Goal: Task Accomplishment & Management: Manage account settings

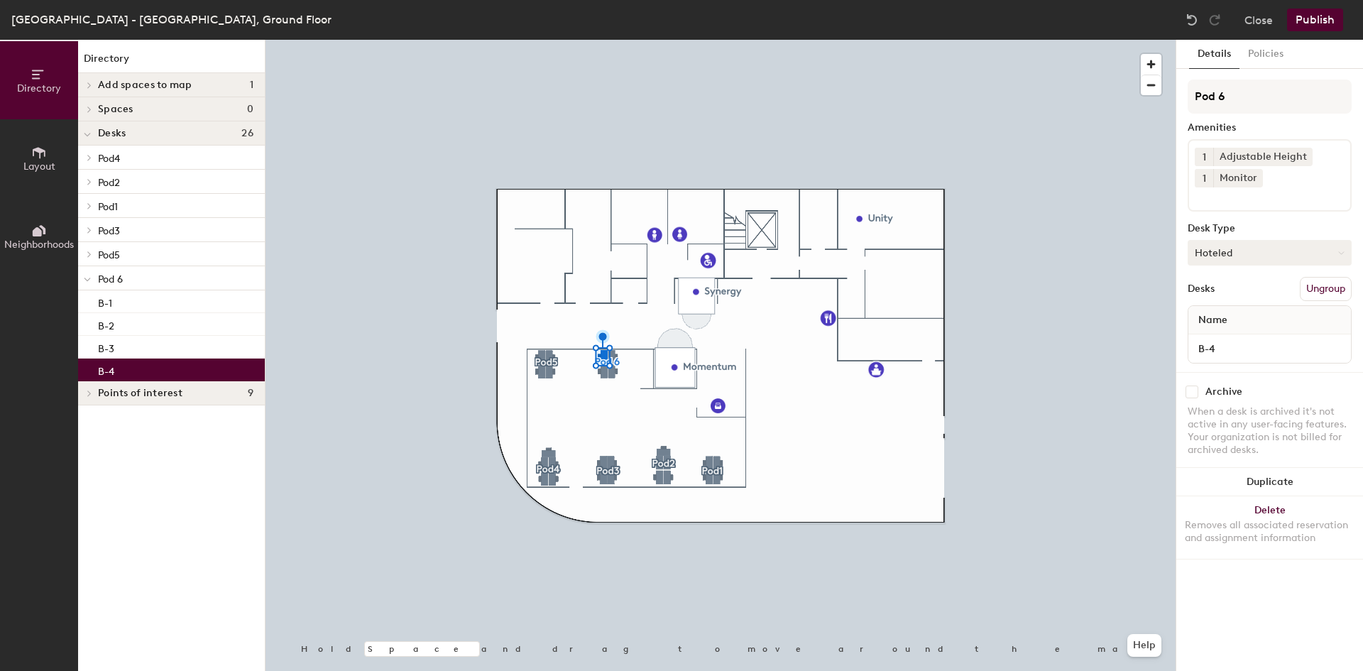
click at [1242, 249] on button "Hoteled" at bounding box center [1270, 253] width 164 height 26
click at [1232, 297] on div "Assigned" at bounding box center [1260, 296] width 142 height 21
click at [1324, 17] on button "Publish" at bounding box center [1315, 20] width 56 height 23
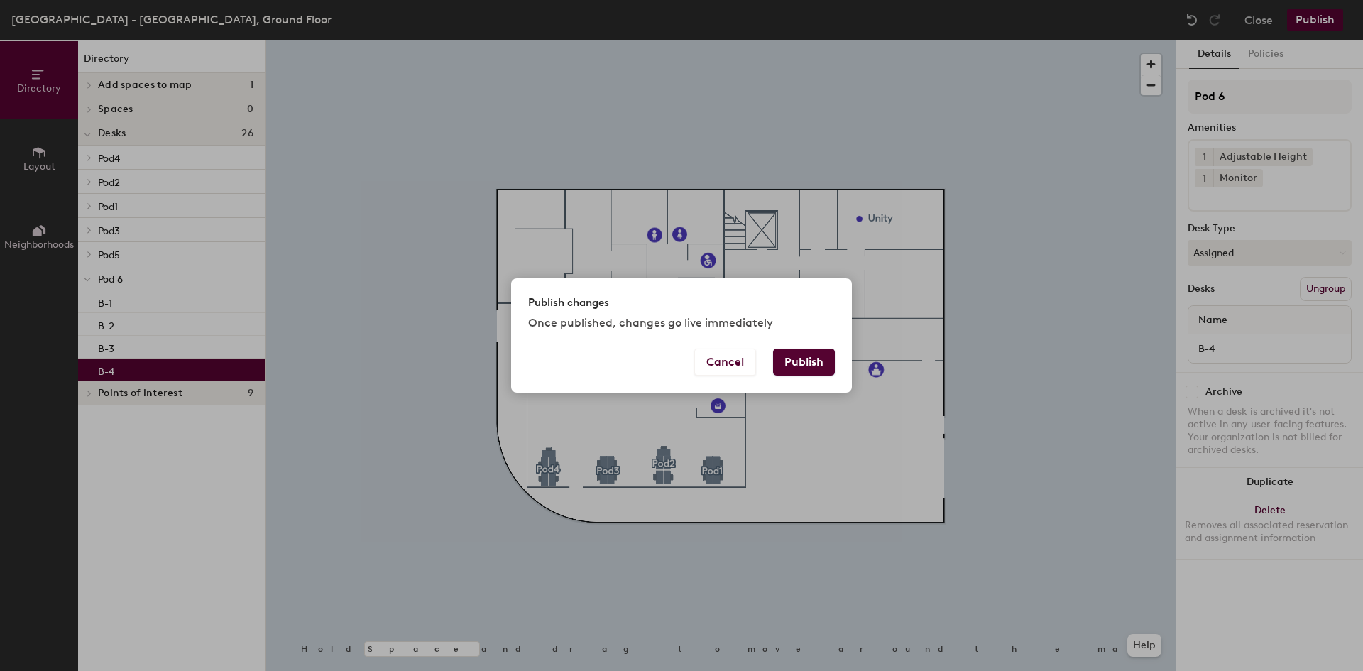
click at [795, 364] on button "Publish" at bounding box center [804, 362] width 62 height 27
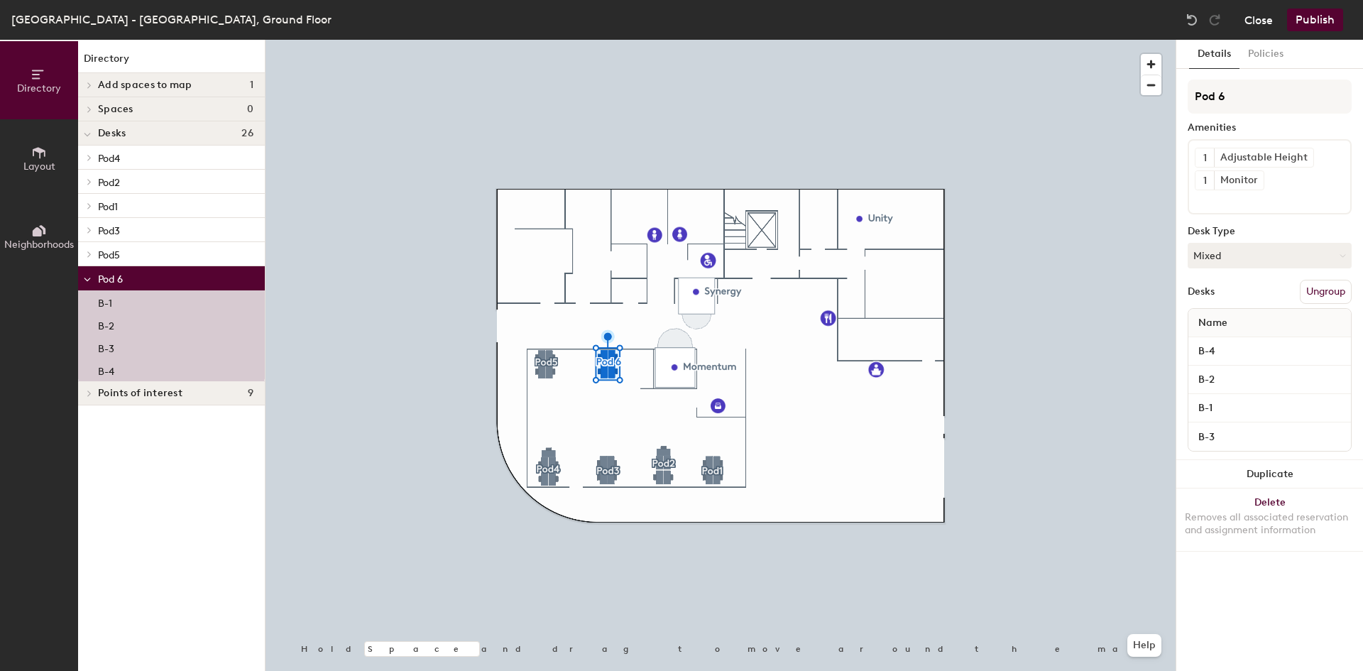
click at [1265, 23] on button "Close" at bounding box center [1259, 20] width 28 height 23
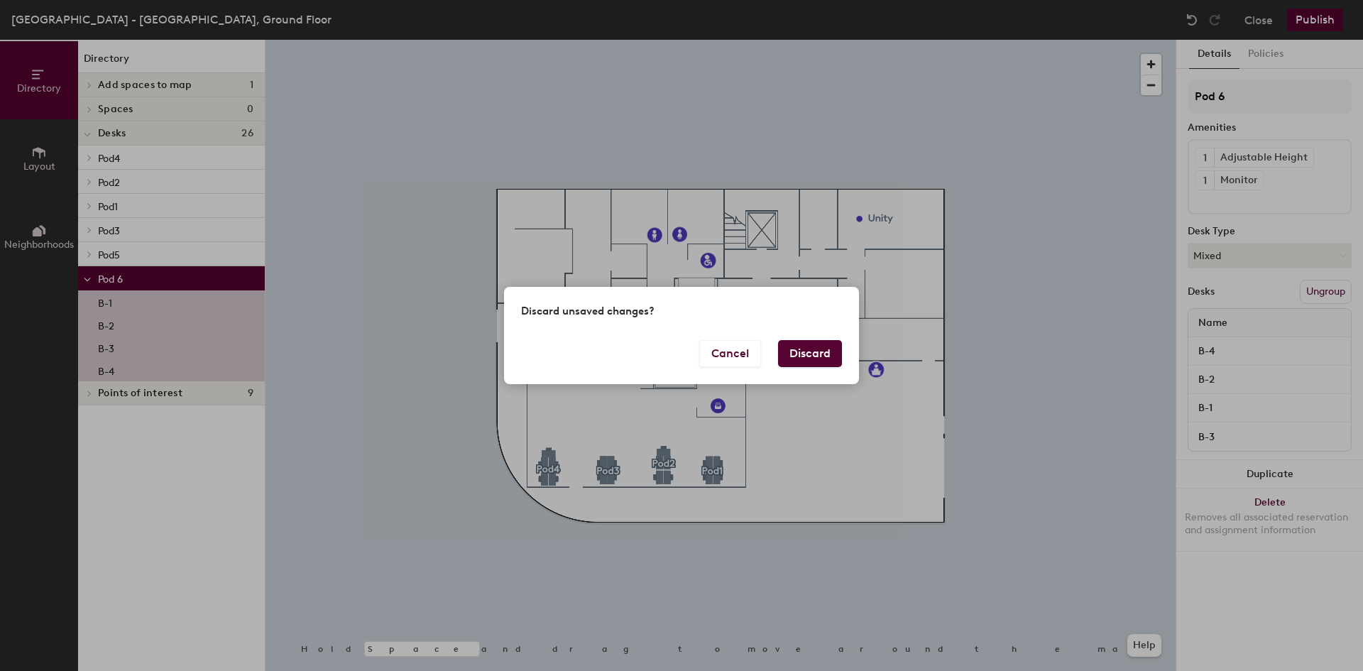
click at [818, 350] on button "Discard" at bounding box center [810, 353] width 64 height 27
